Goal: Task Accomplishment & Management: Use online tool/utility

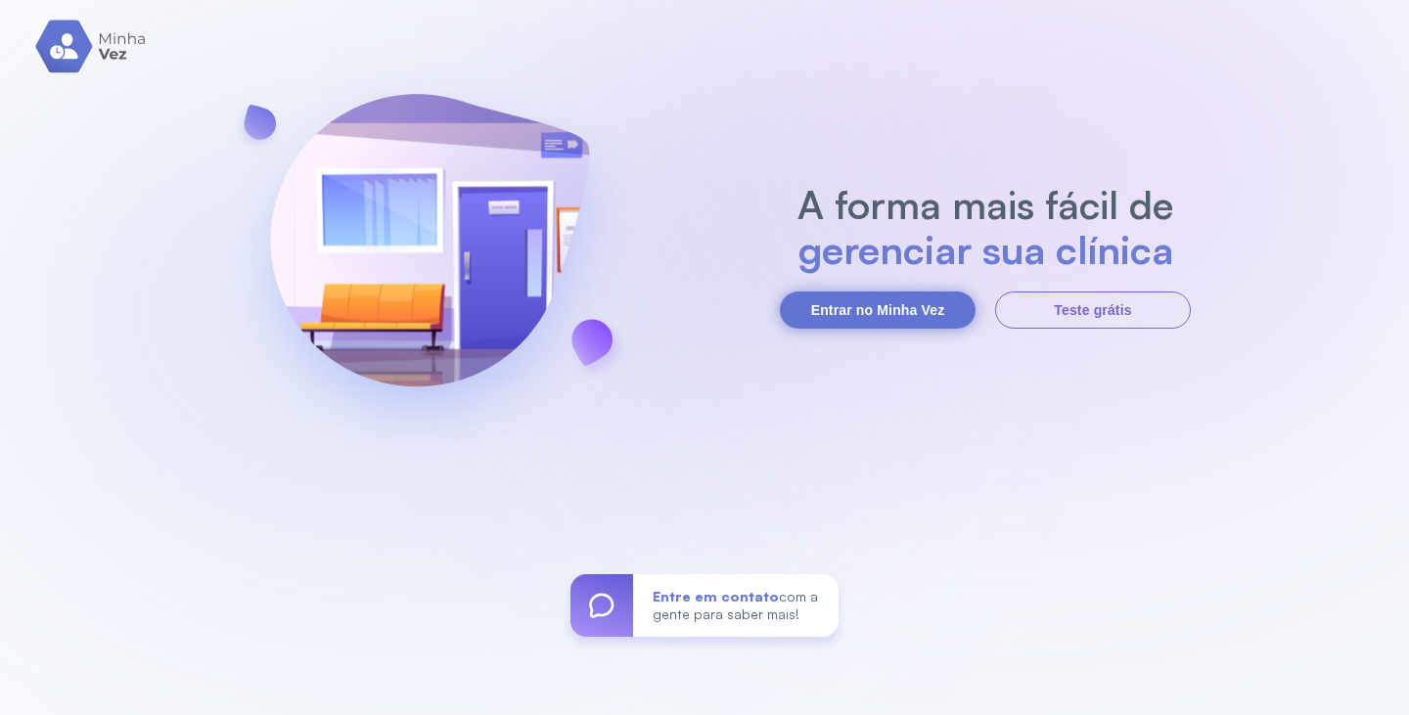
click at [837, 312] on button "Entrar no Minha Vez" at bounding box center [878, 309] width 196 height 37
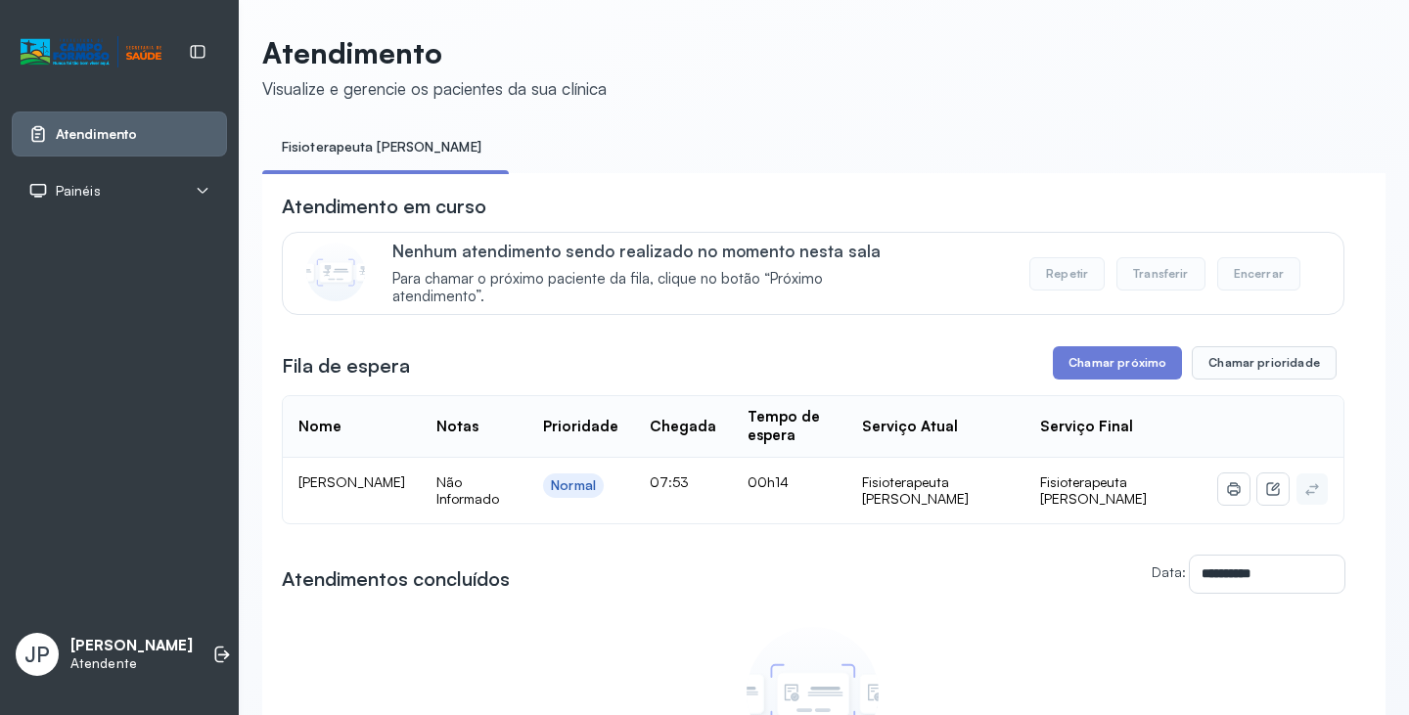
drag, startPoint x: 1142, startPoint y: 477, endPoint x: 887, endPoint y: 102, distance: 454.2
click at [887, 102] on div "**********" at bounding box center [823, 492] width 1123 height 915
click at [1099, 367] on button "Chamar próximo" at bounding box center [1116, 362] width 129 height 33
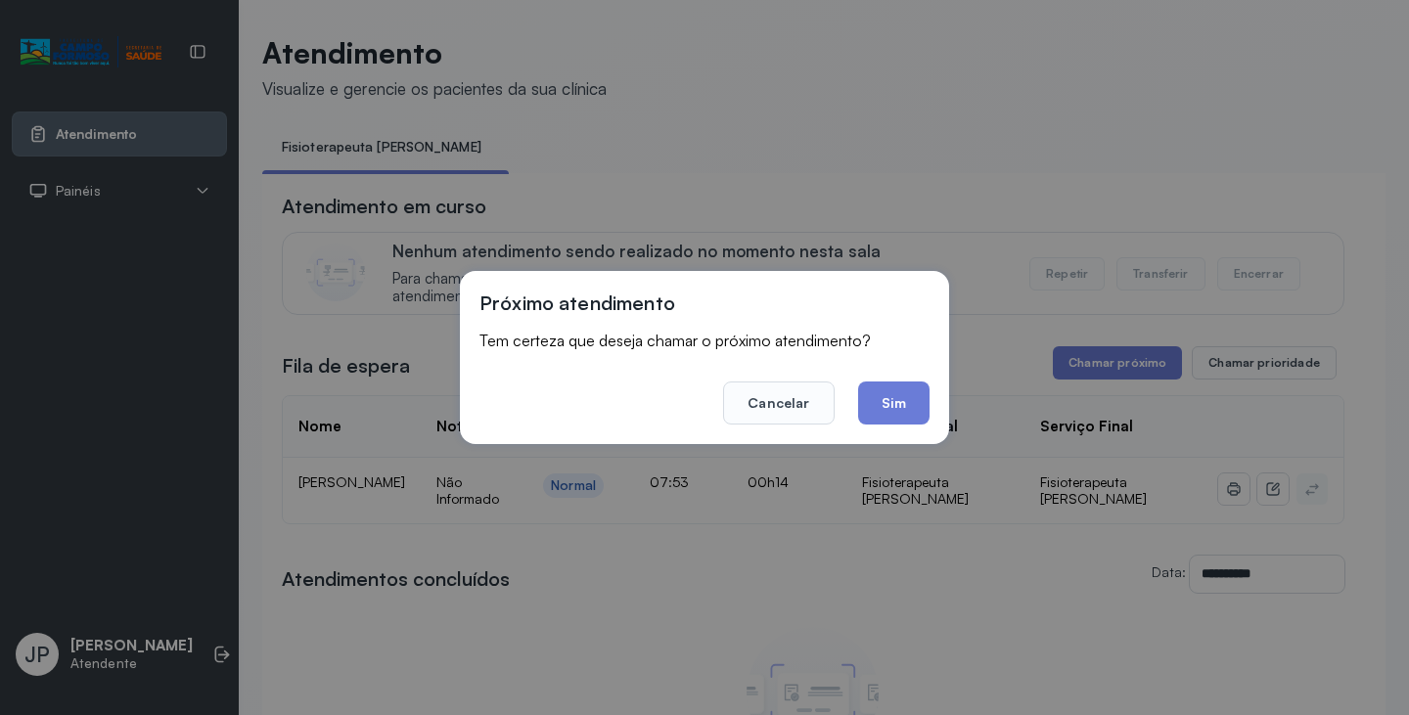
click at [889, 425] on div "Próximo atendimento Tem certeza que deseja chamar o próximo atendimento? Cancel…" at bounding box center [704, 357] width 489 height 173
click at [888, 406] on button "Sim" at bounding box center [893, 402] width 71 height 43
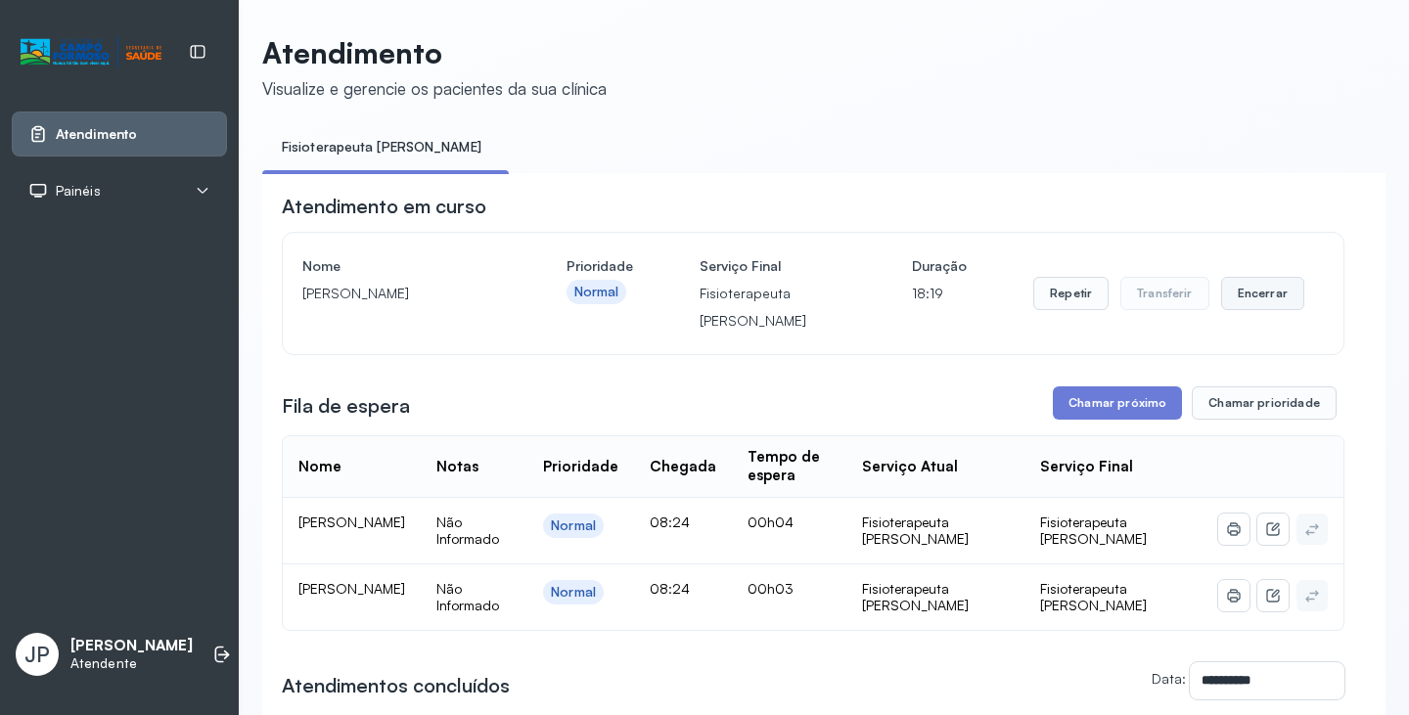
click at [1239, 303] on button "Encerrar" at bounding box center [1262, 293] width 83 height 33
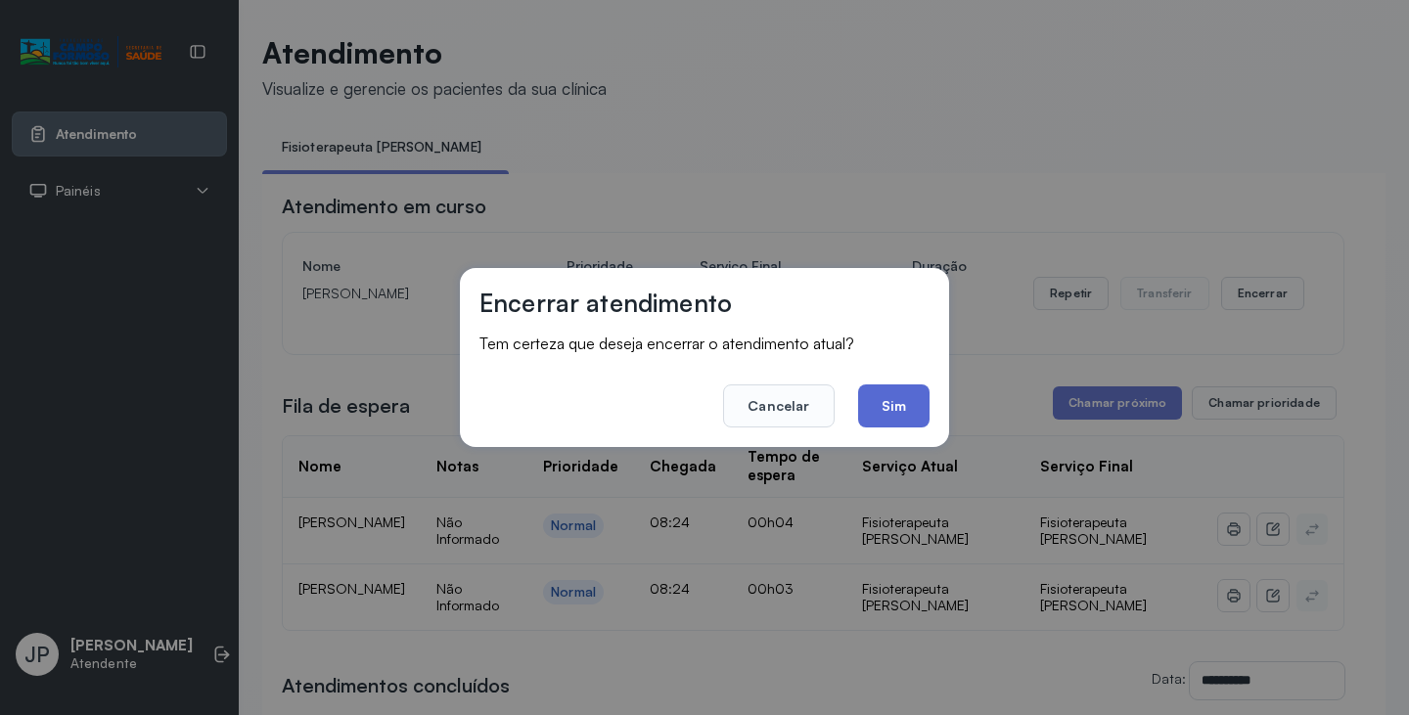
click at [887, 407] on button "Sim" at bounding box center [893, 405] width 71 height 43
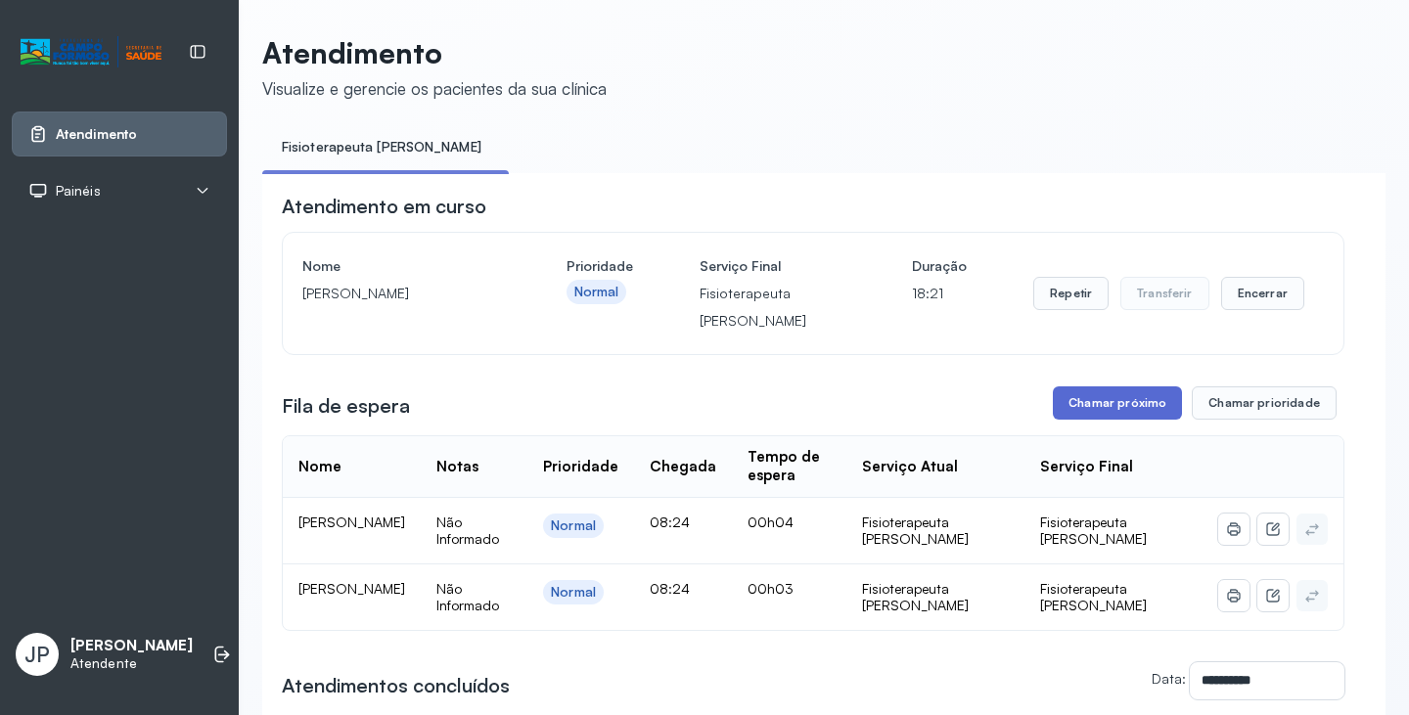
click at [1066, 411] on button "Chamar próximo" at bounding box center [1116, 402] width 129 height 33
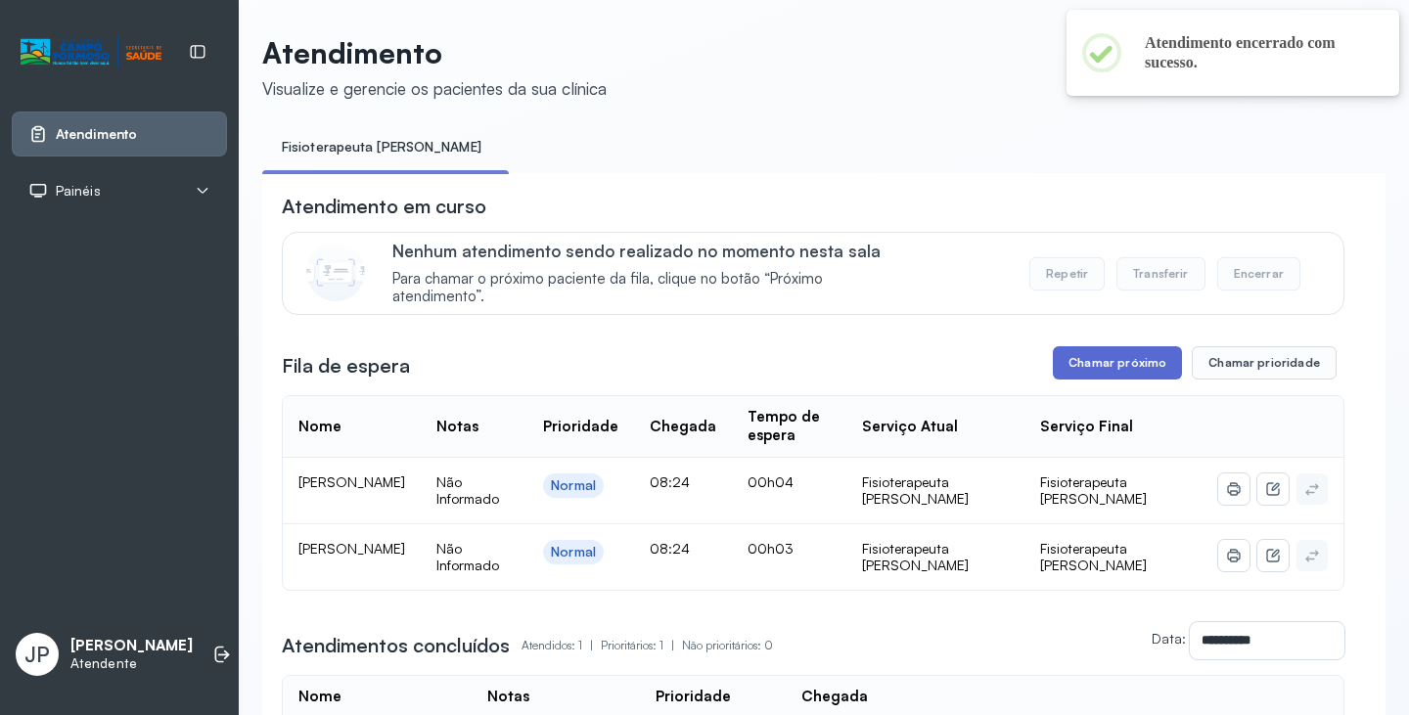
click at [1109, 374] on button "Chamar próximo" at bounding box center [1116, 362] width 129 height 33
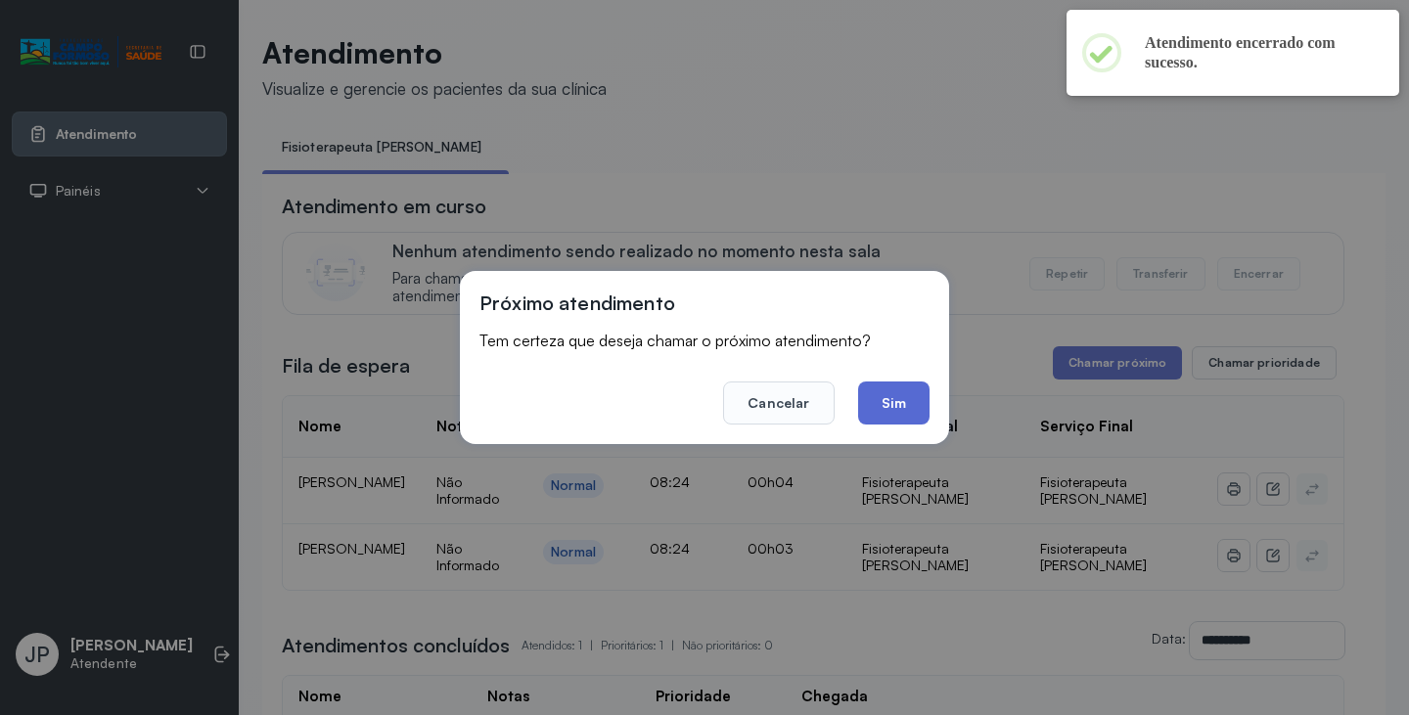
click at [900, 404] on button "Sim" at bounding box center [893, 402] width 71 height 43
